Goal: Information Seeking & Learning: Learn about a topic

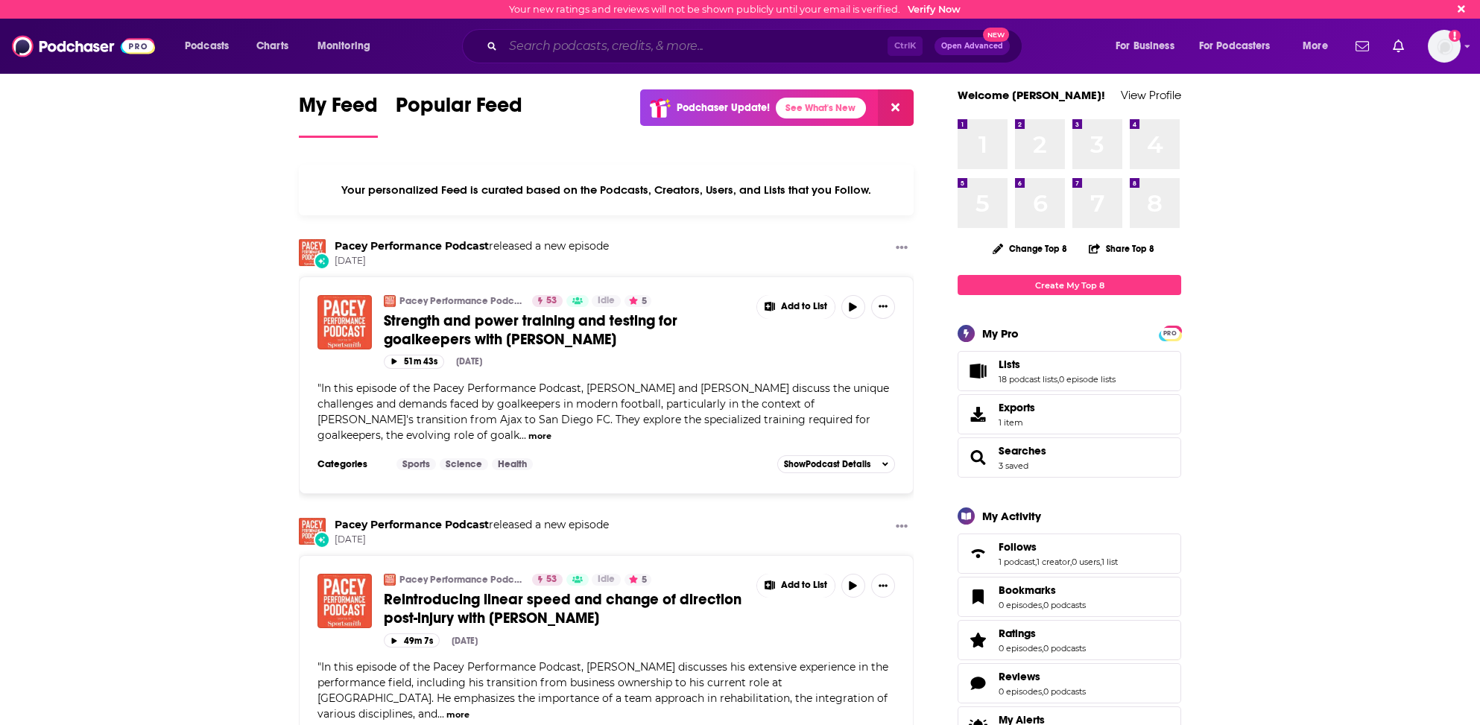
click at [509, 49] on input "Search podcasts, credits, & more..." at bounding box center [695, 46] width 385 height 24
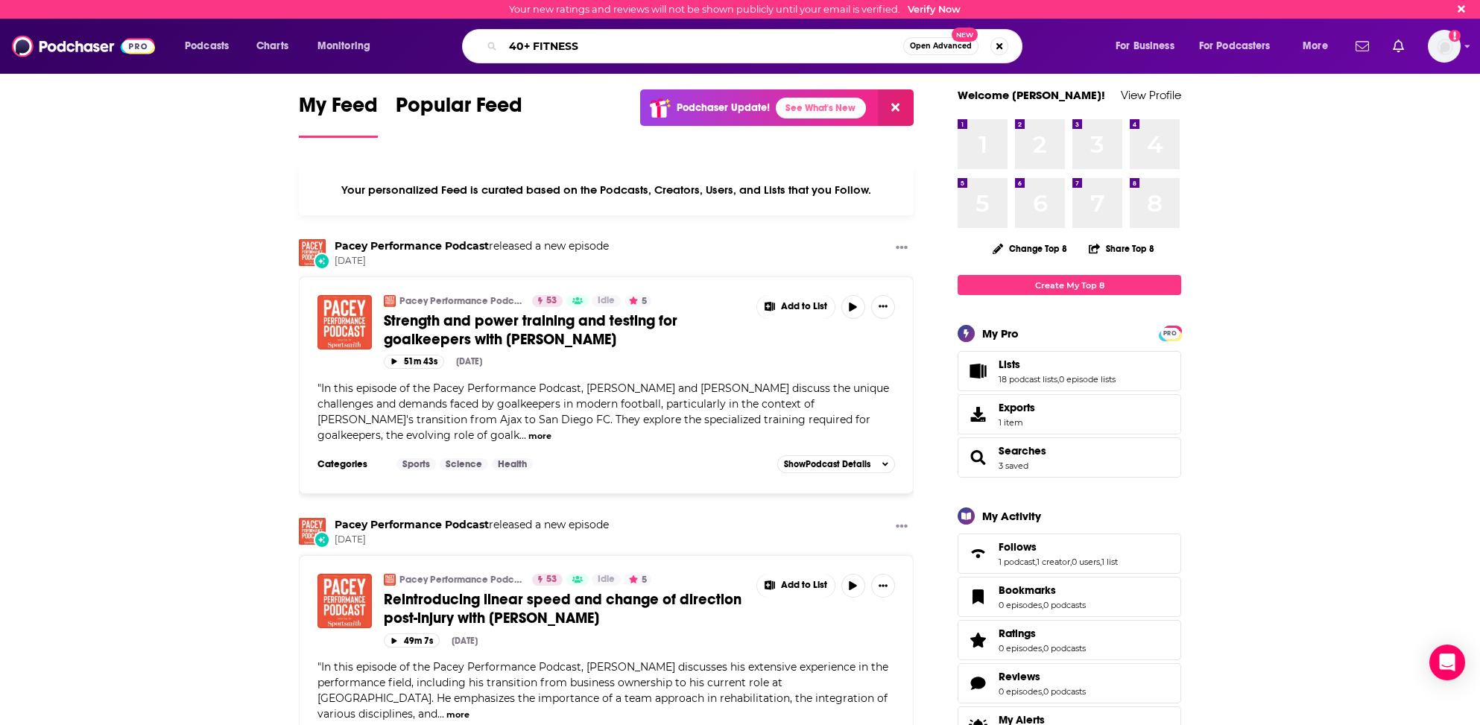
type input "40+ FITNESS"
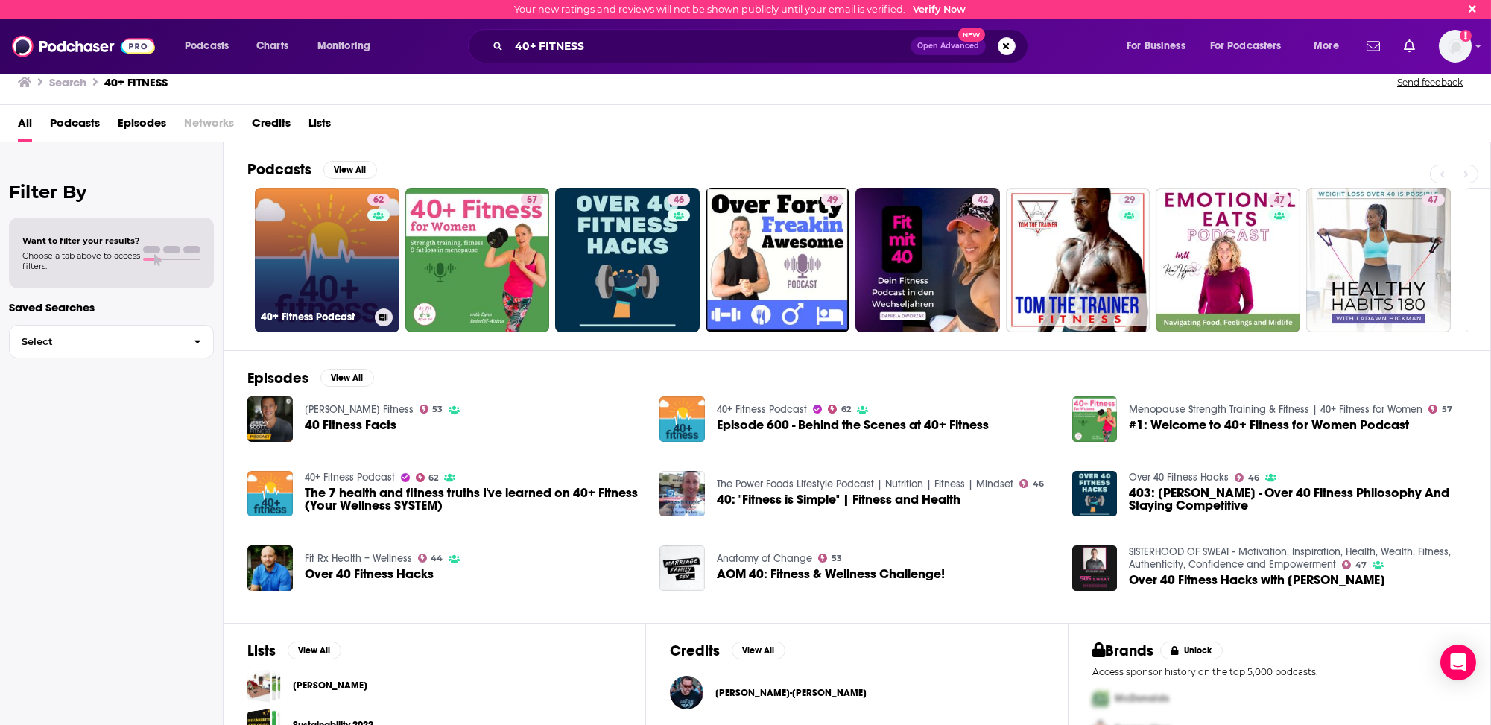
click at [303, 279] on link "62 40+ Fitness Podcast" at bounding box center [327, 260] width 145 height 145
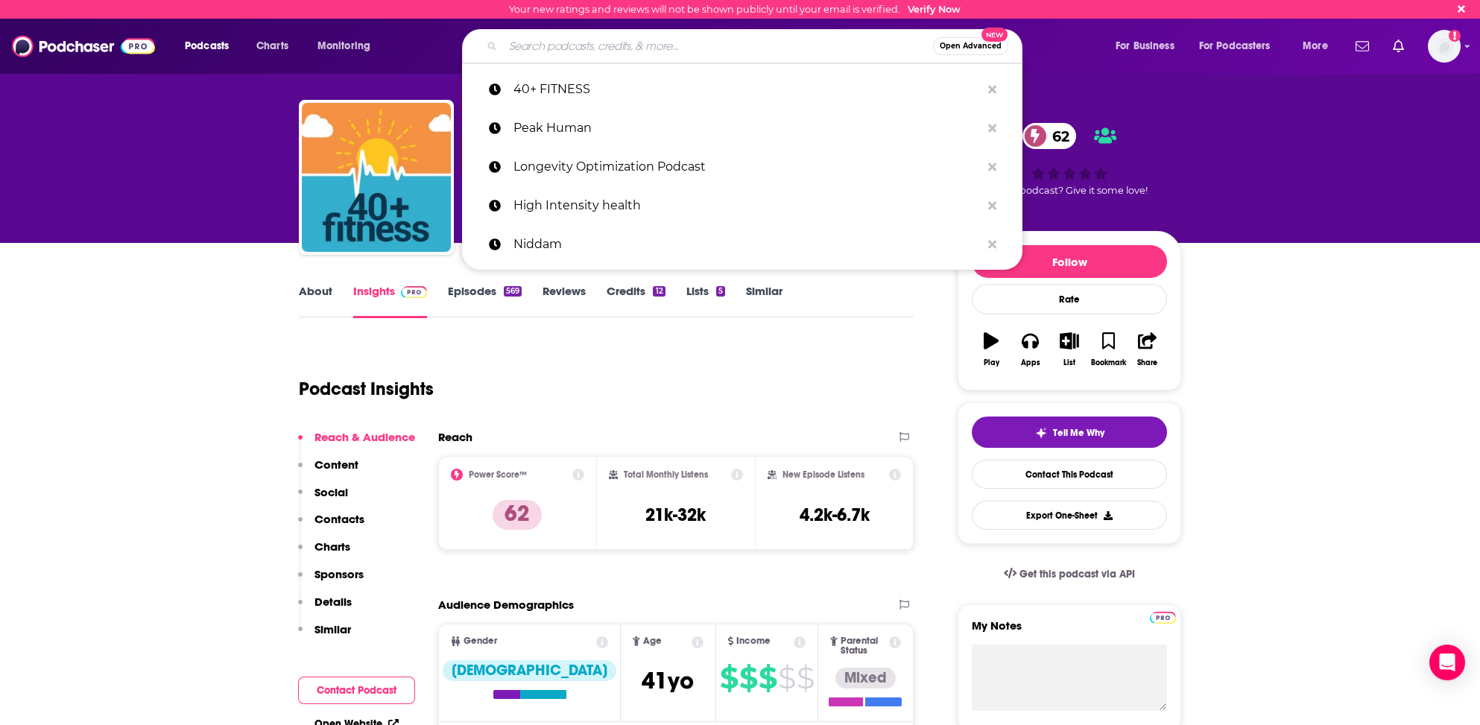
click at [515, 42] on input "Search podcasts, credits, & more..." at bounding box center [718, 46] width 430 height 24
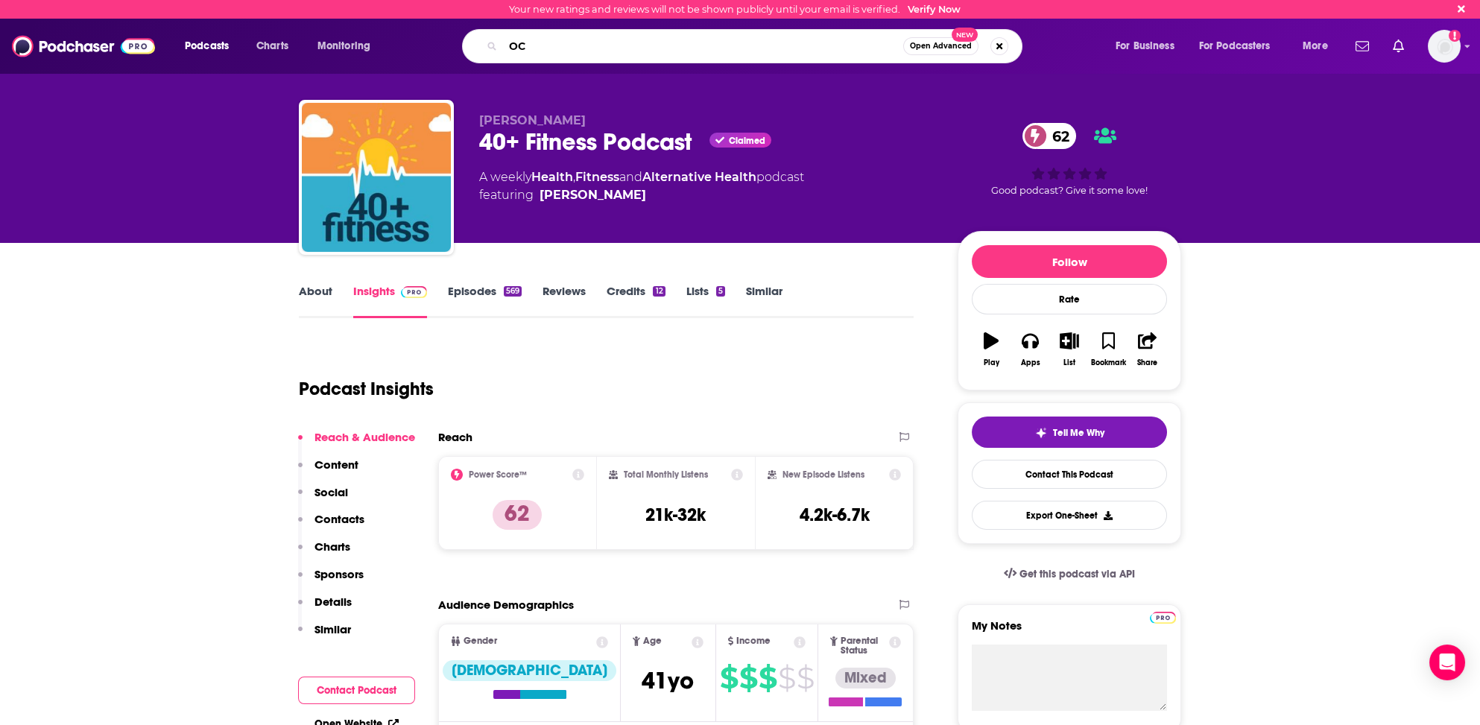
type input "O"
type input "cOACH 'EM UP"
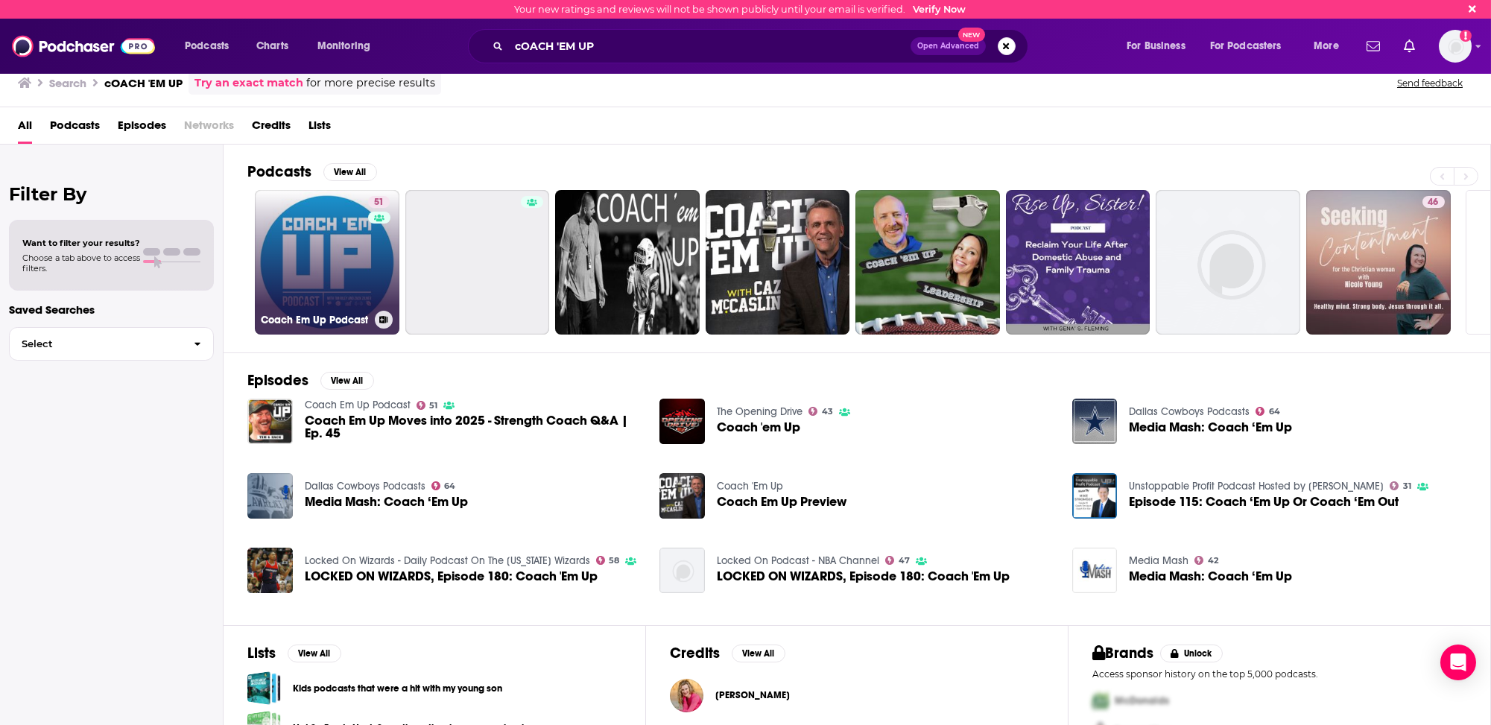
click at [282, 265] on link "51 Coach Em Up Podcast" at bounding box center [327, 262] width 145 height 145
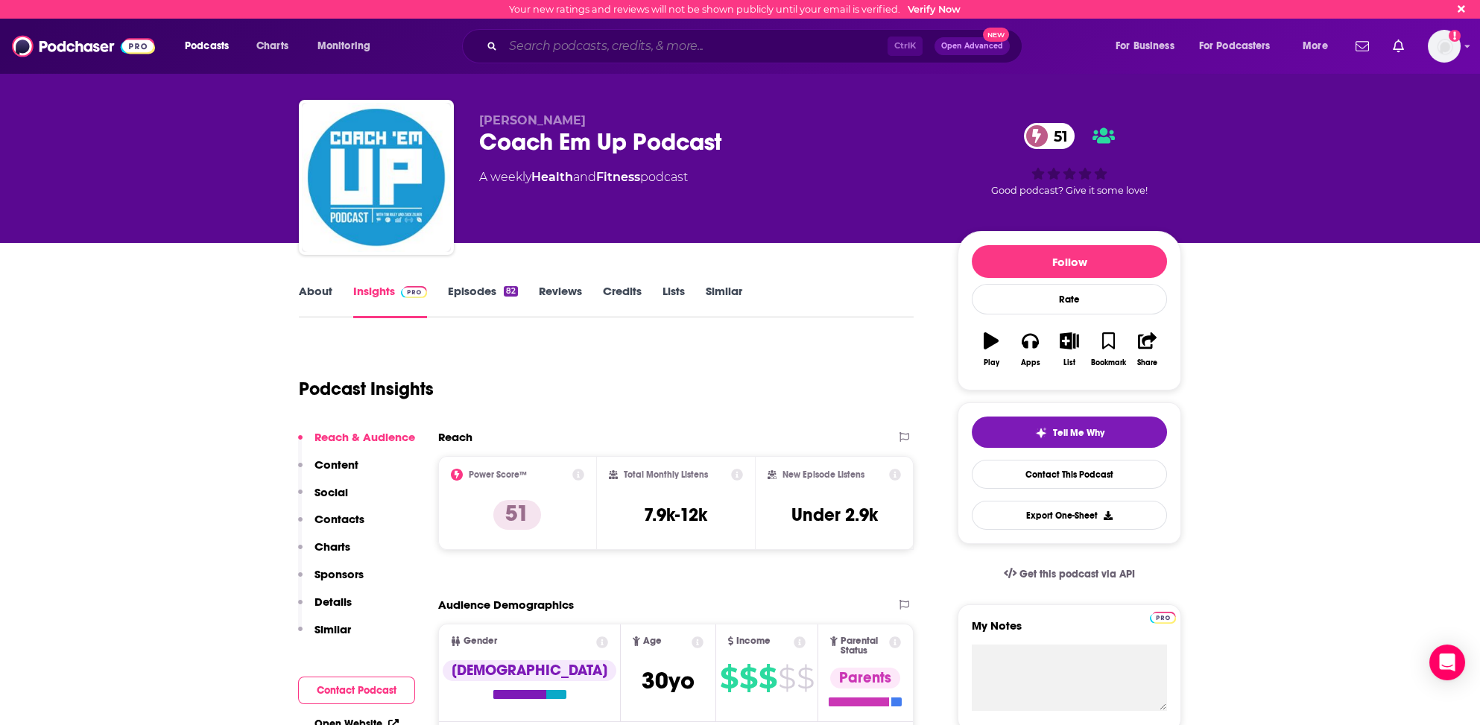
click at [553, 45] on input "Search podcasts, credits, & more..." at bounding box center [695, 46] width 385 height 24
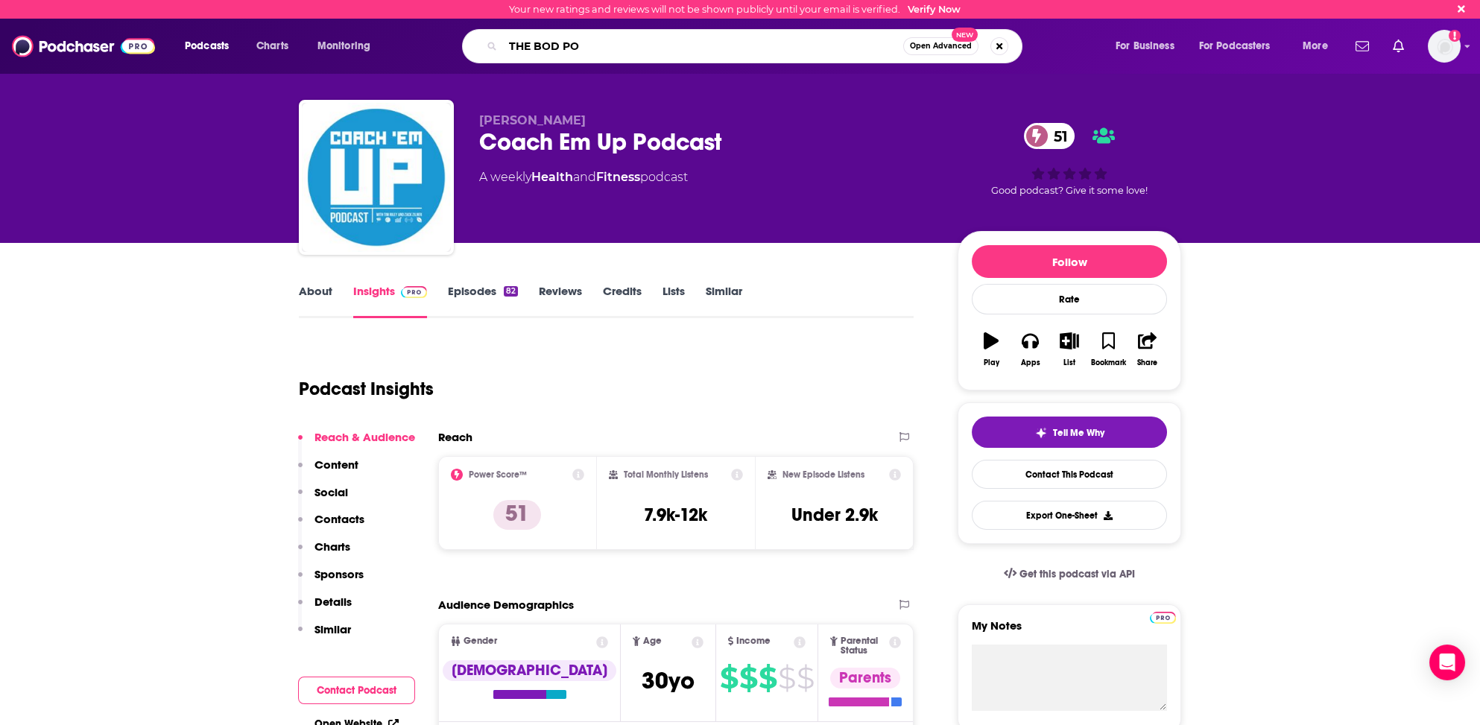
type input "THE BOD POD"
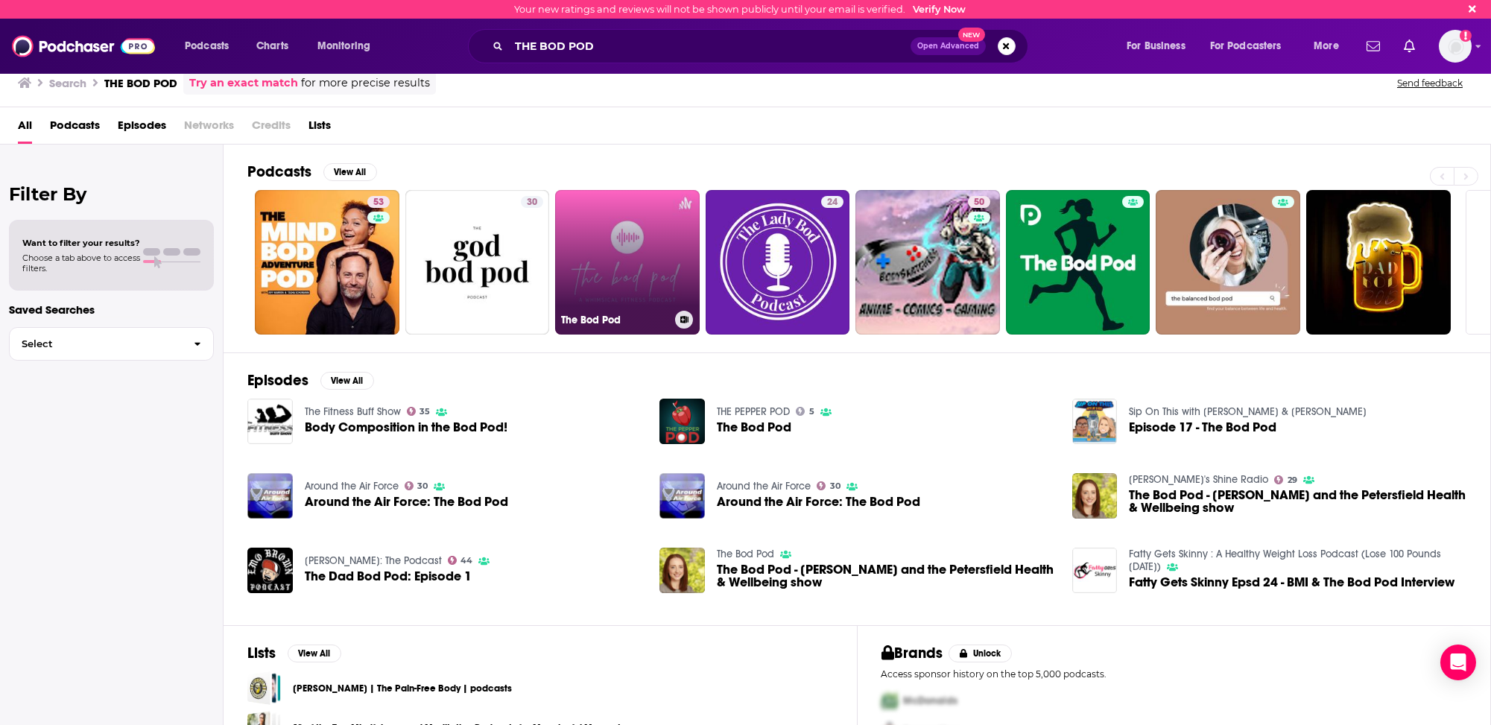
click at [623, 280] on link "The Bod Pod" at bounding box center [627, 262] width 145 height 145
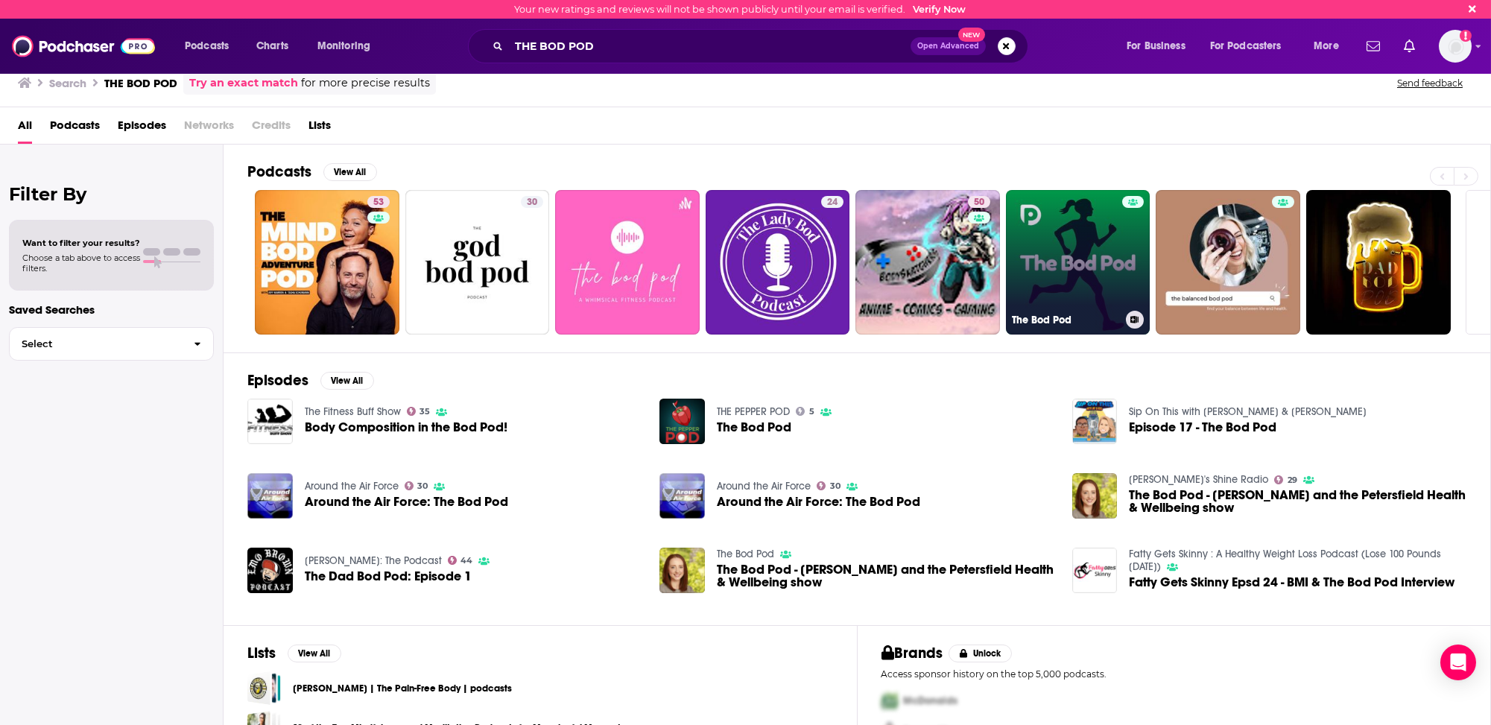
click at [1023, 290] on link "The Bod Pod" at bounding box center [1078, 262] width 145 height 145
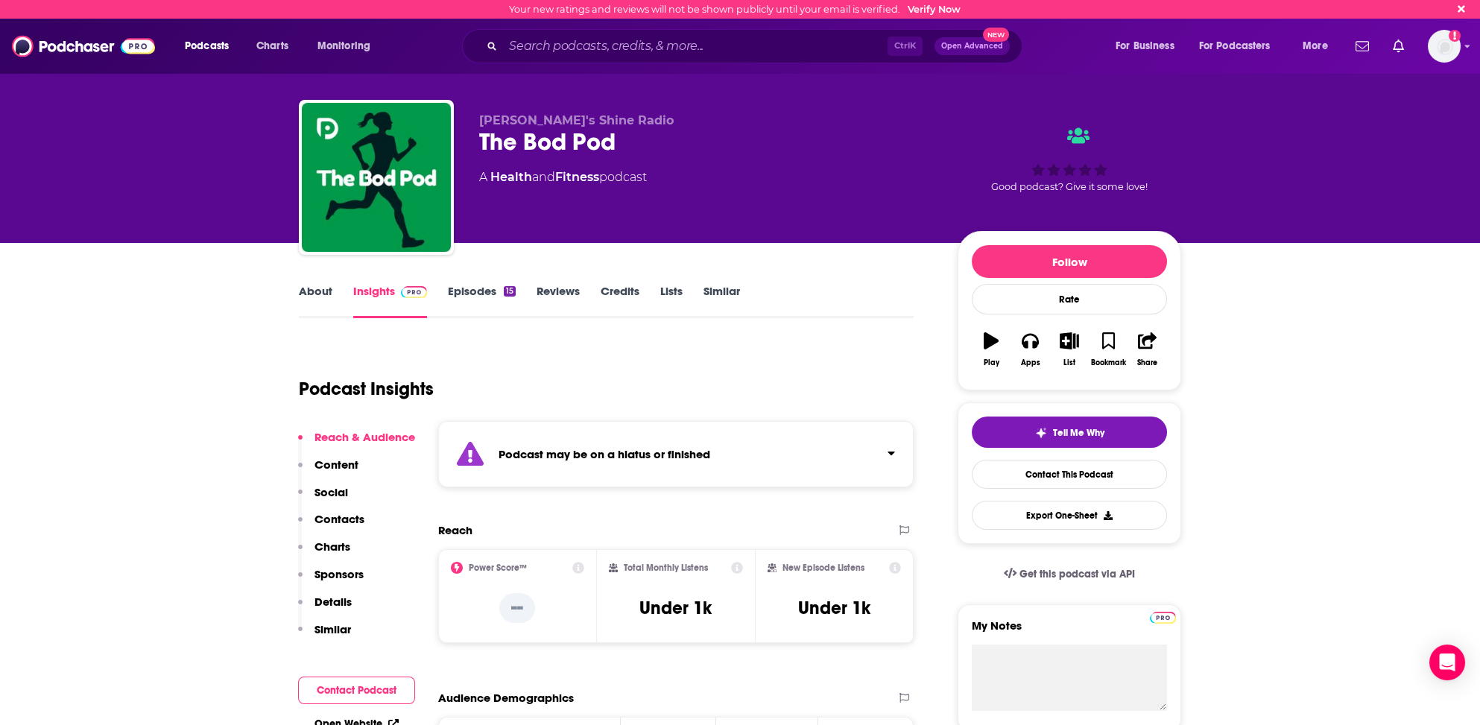
click at [336, 517] on p "Contacts" at bounding box center [340, 519] width 50 height 14
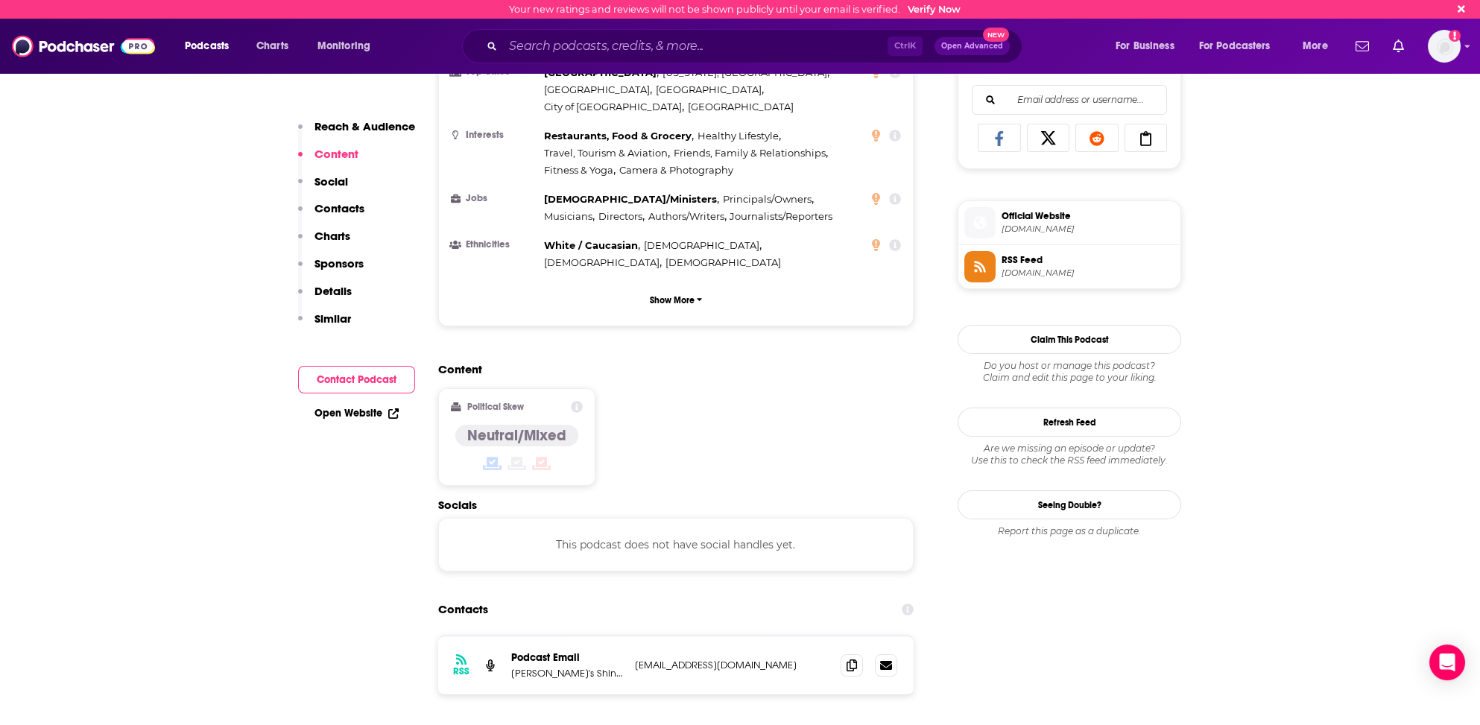
scroll to position [917, 0]
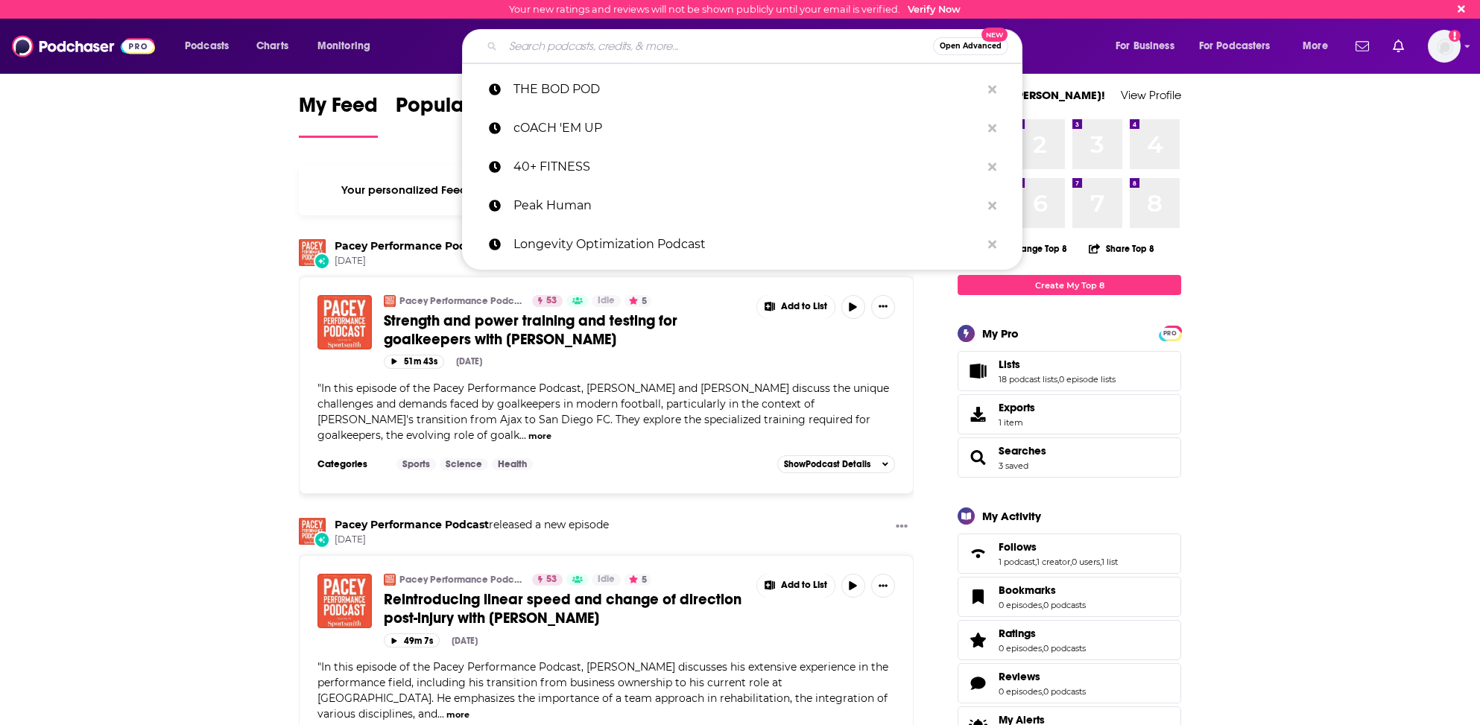
click at [524, 47] on input "Search podcasts, credits, & more..." at bounding box center [718, 46] width 430 height 24
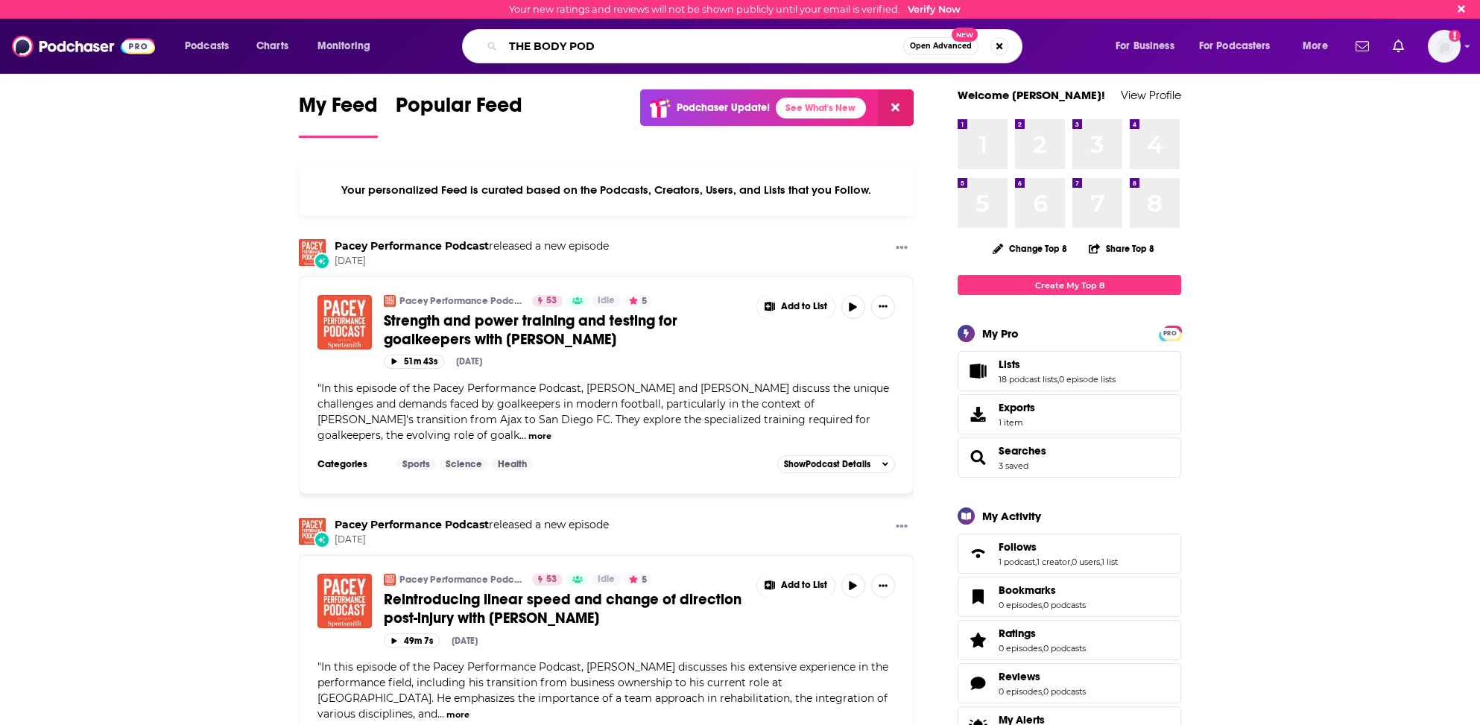
type input "THE BODY POD"
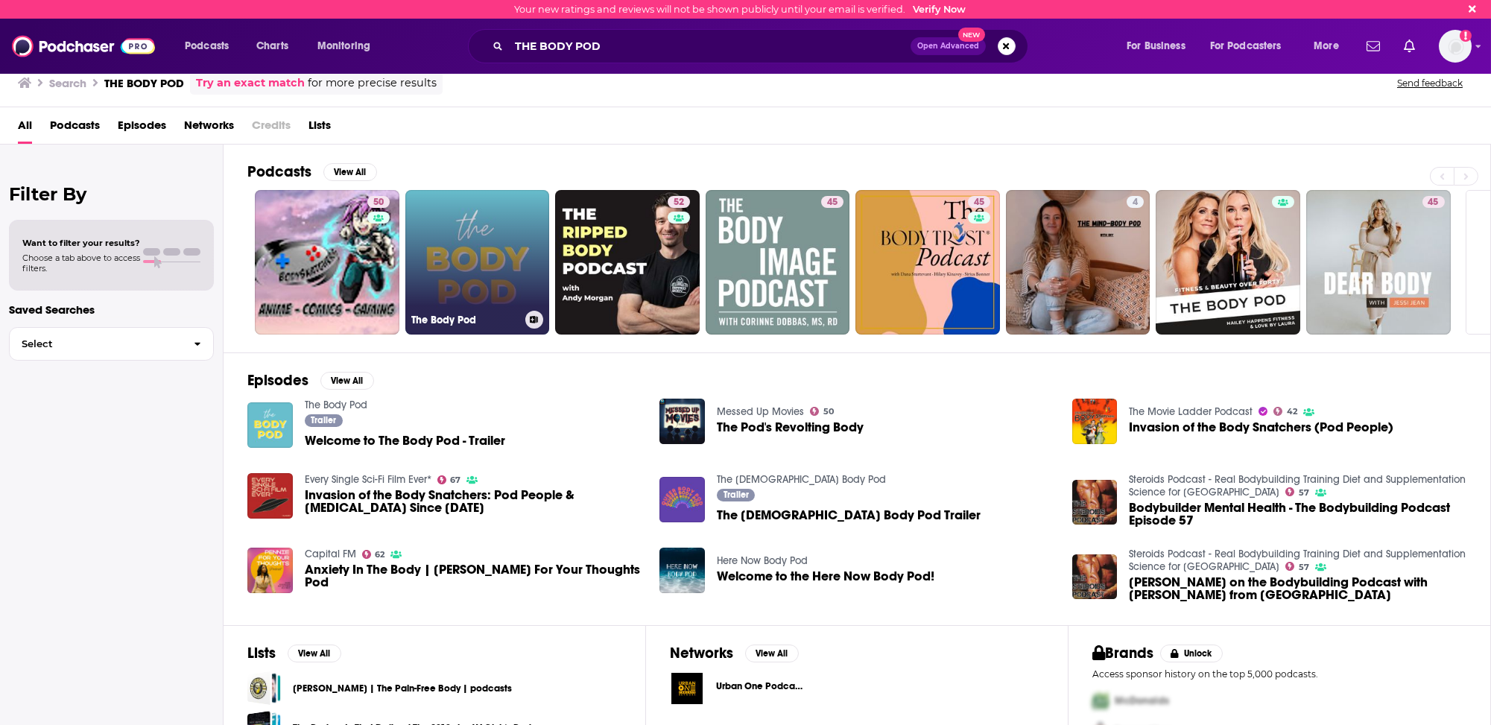
click at [489, 251] on link "The Body Pod" at bounding box center [477, 262] width 145 height 145
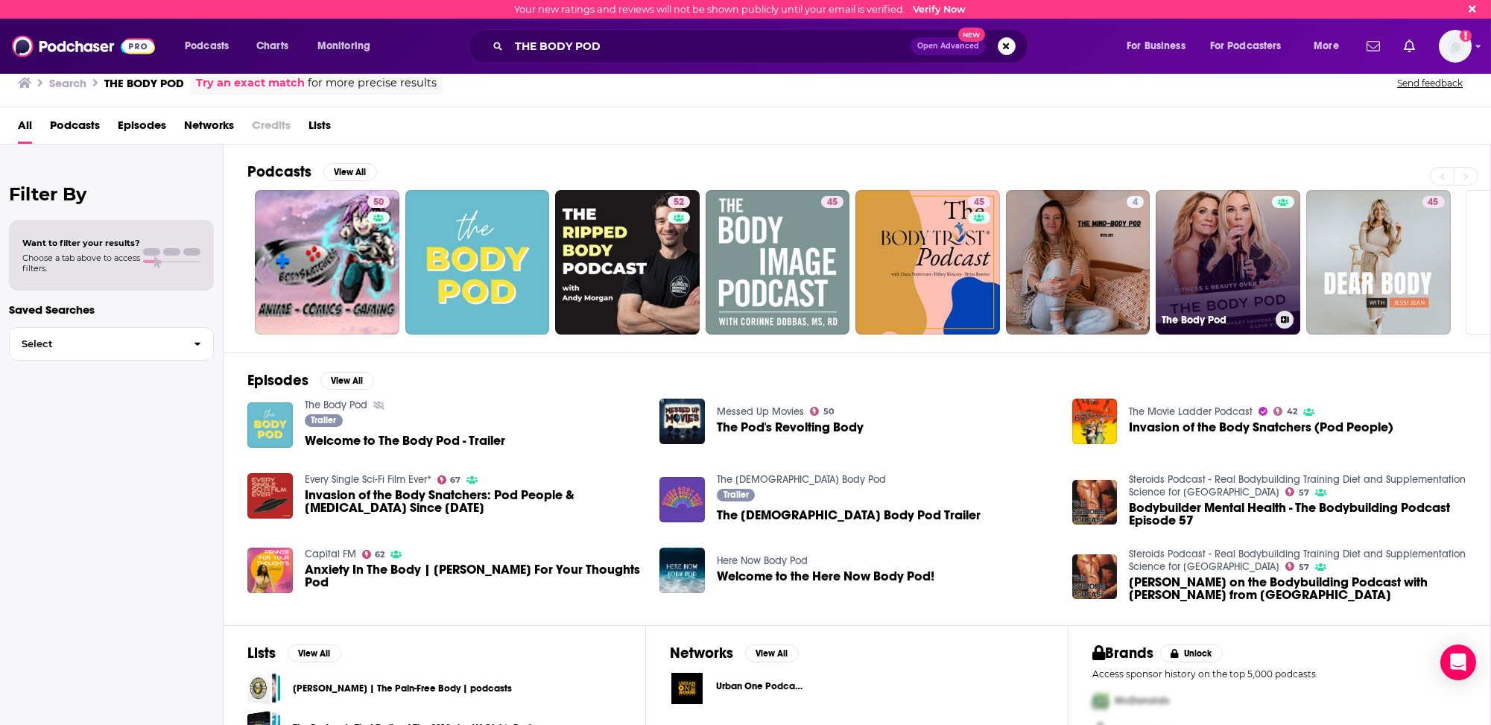
click at [1233, 254] on link "The Body Pod" at bounding box center [1228, 262] width 145 height 145
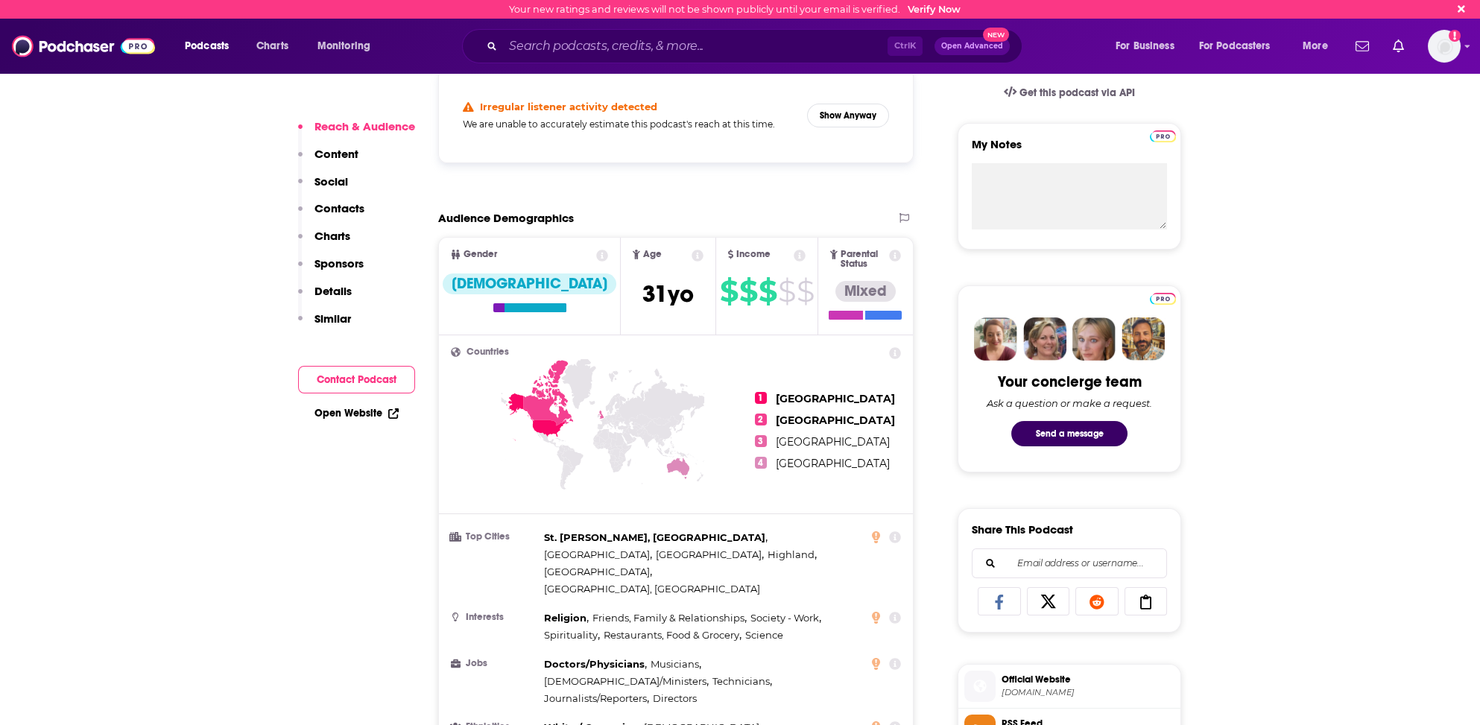
scroll to position [522, 0]
